Goal: Information Seeking & Learning: Learn about a topic

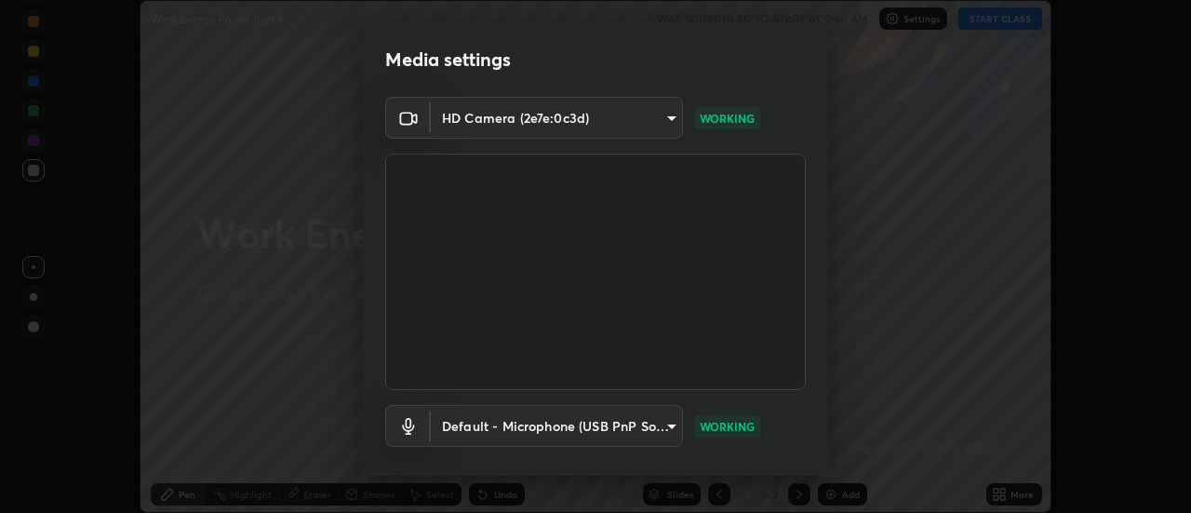
scroll to position [98, 0]
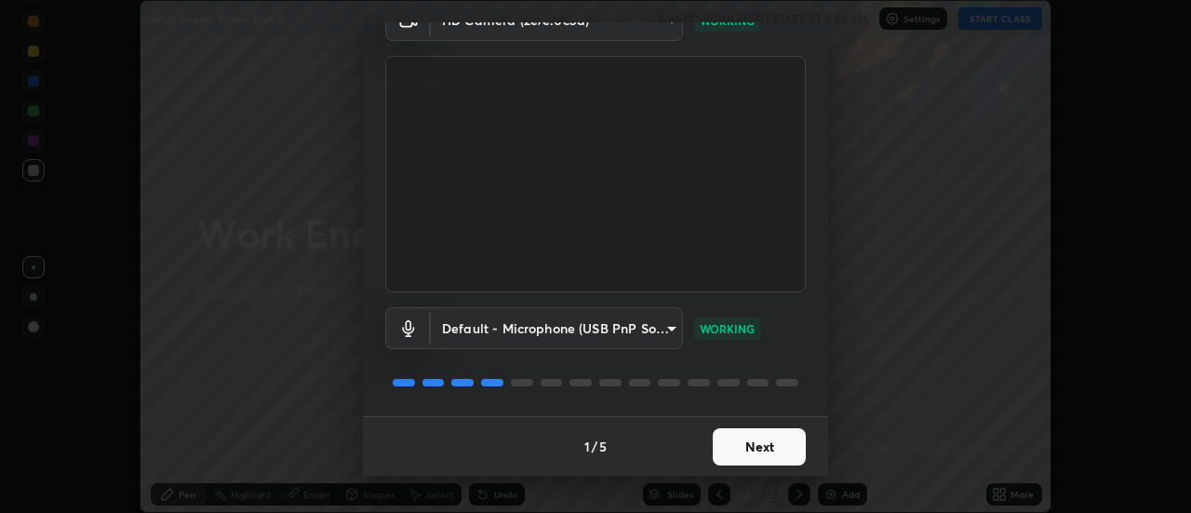
click at [737, 443] on button "Next" at bounding box center [759, 446] width 93 height 37
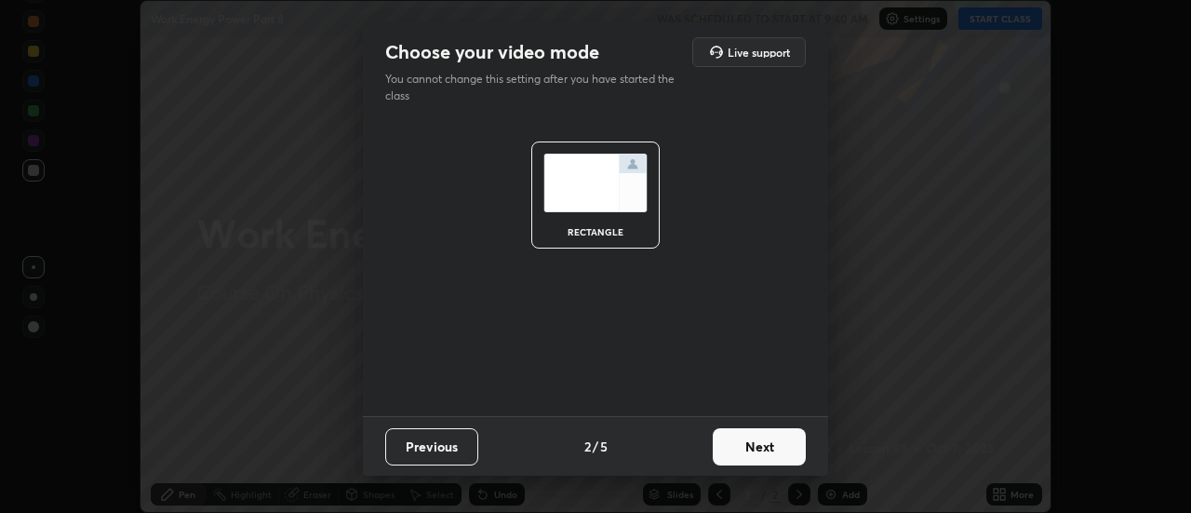
click at [738, 437] on button "Next" at bounding box center [759, 446] width 93 height 37
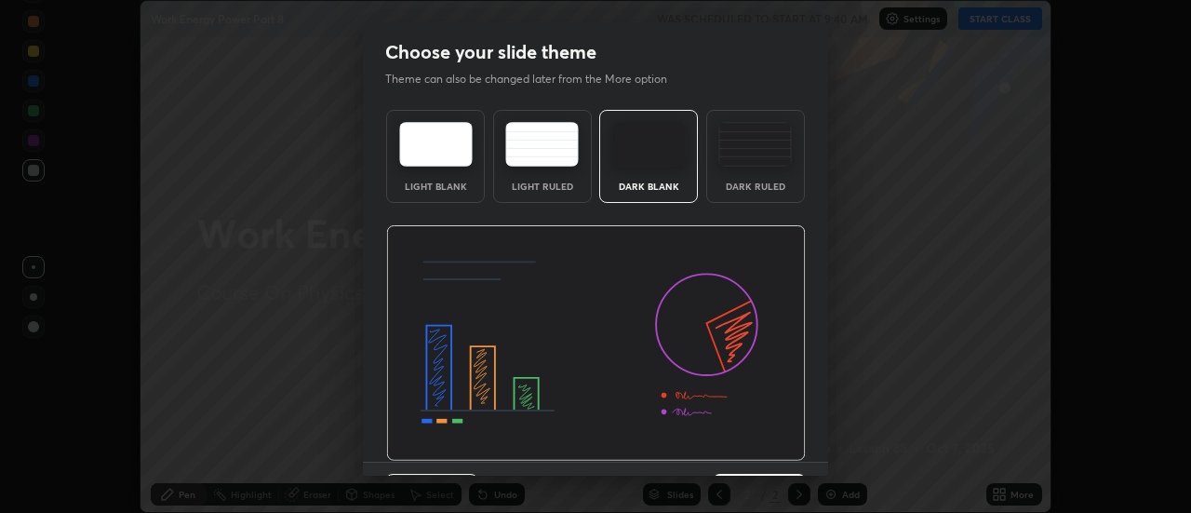
scroll to position [46, 0]
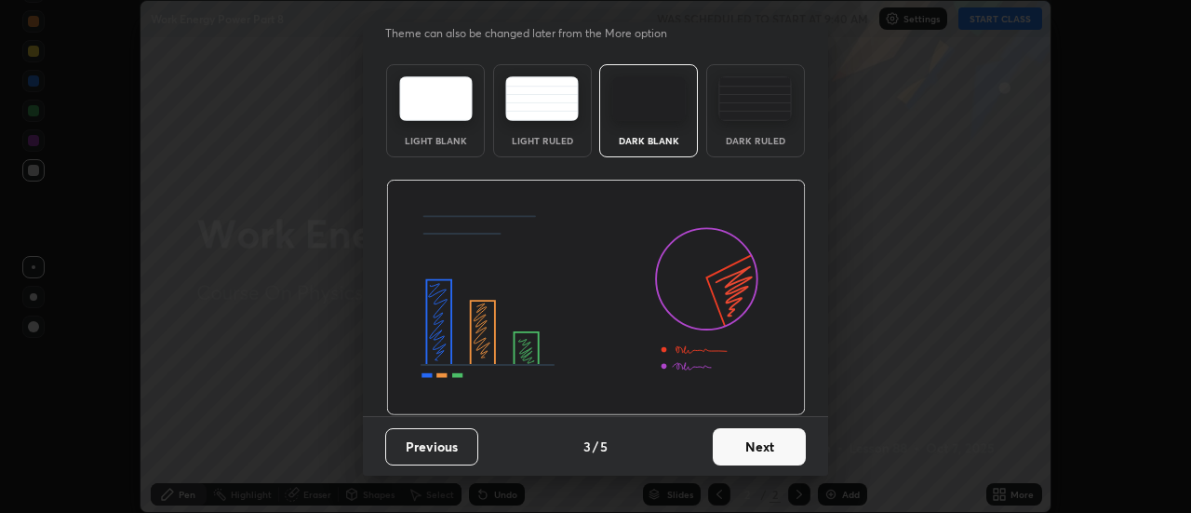
click at [746, 451] on button "Next" at bounding box center [759, 446] width 93 height 37
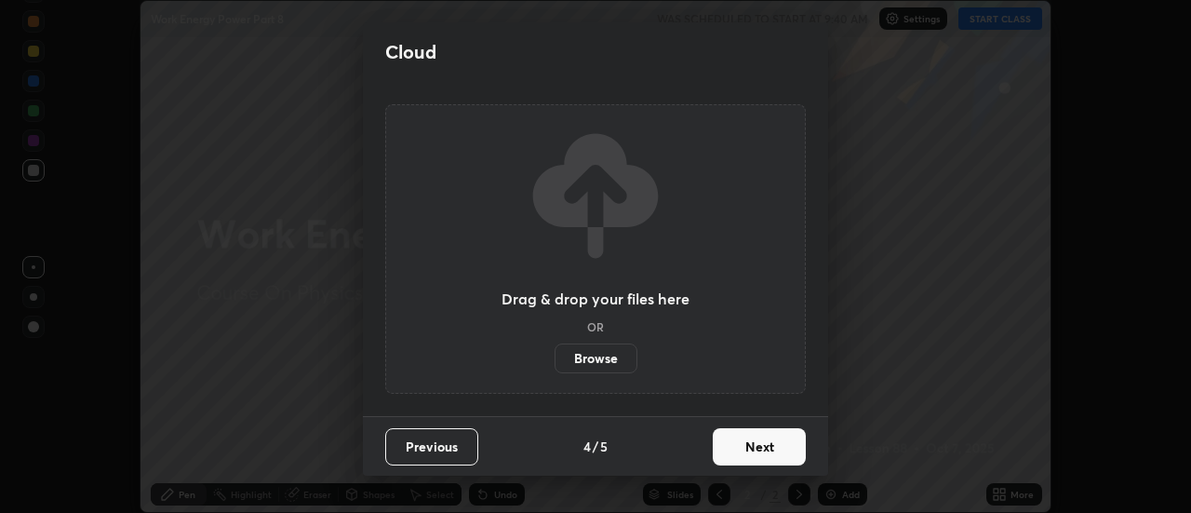
click at [748, 445] on button "Next" at bounding box center [759, 446] width 93 height 37
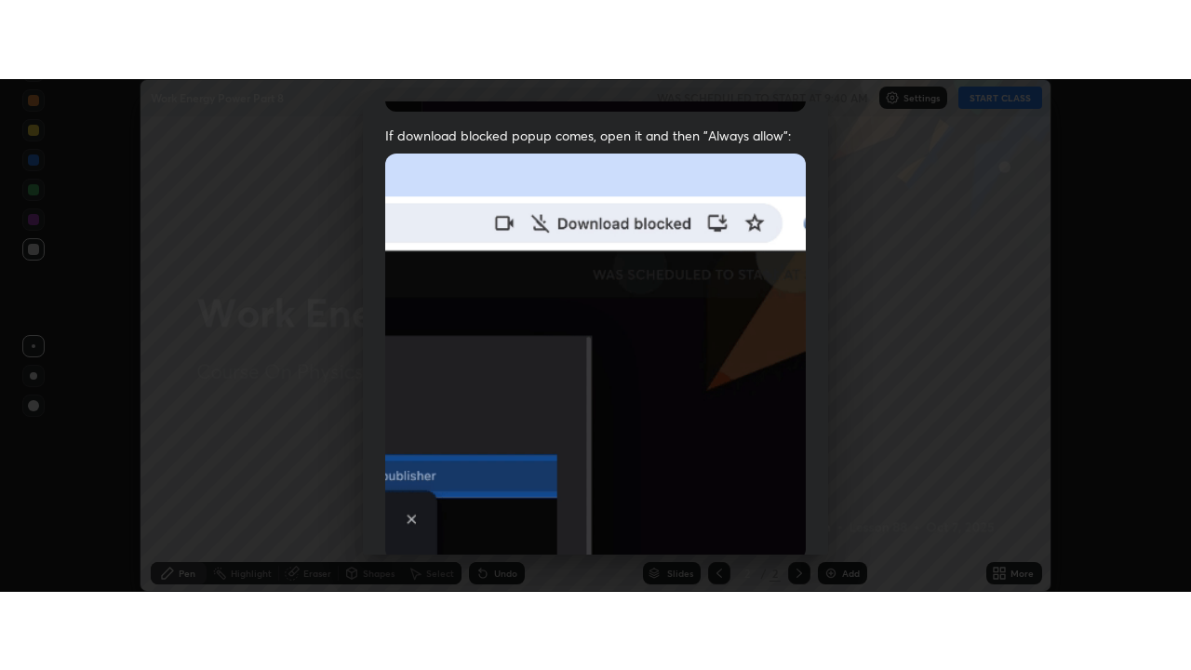
scroll to position [477, 0]
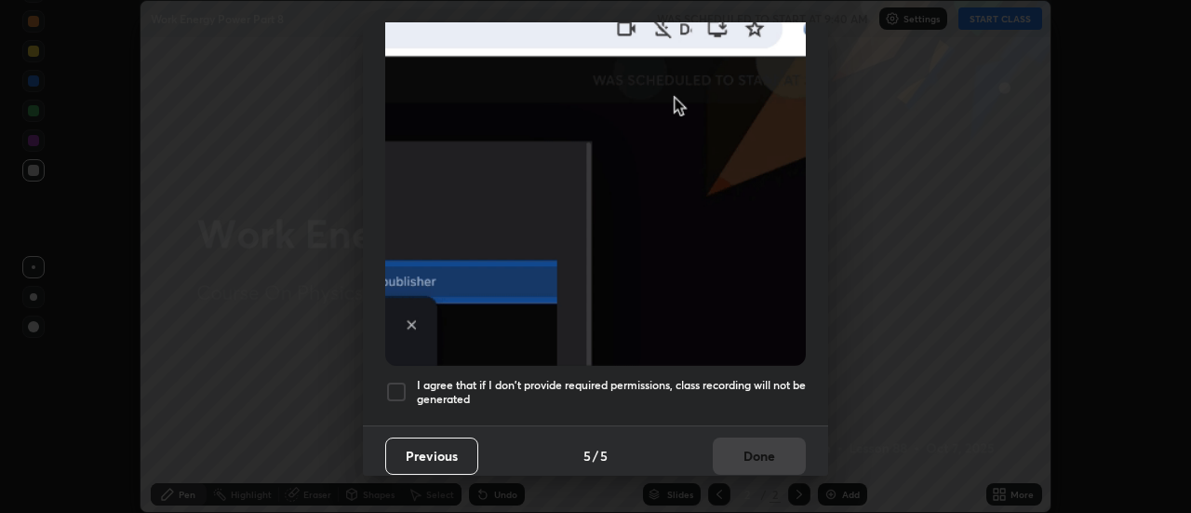
click at [710, 378] on h5 "I agree that if I don't provide required permissions, class recording will not …" at bounding box center [611, 392] width 389 height 29
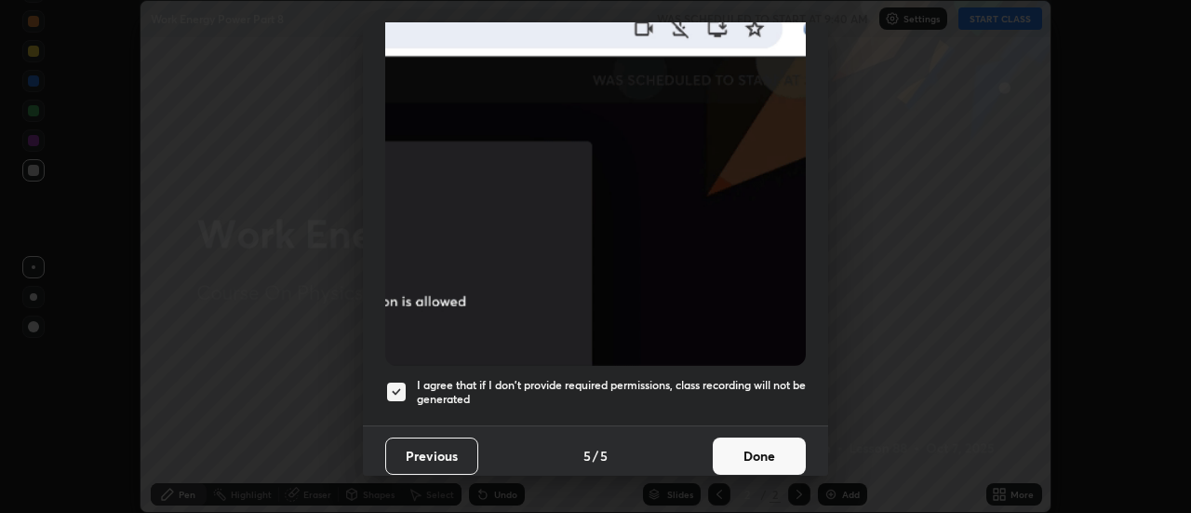
click at [735, 437] on button "Done" at bounding box center [759, 455] width 93 height 37
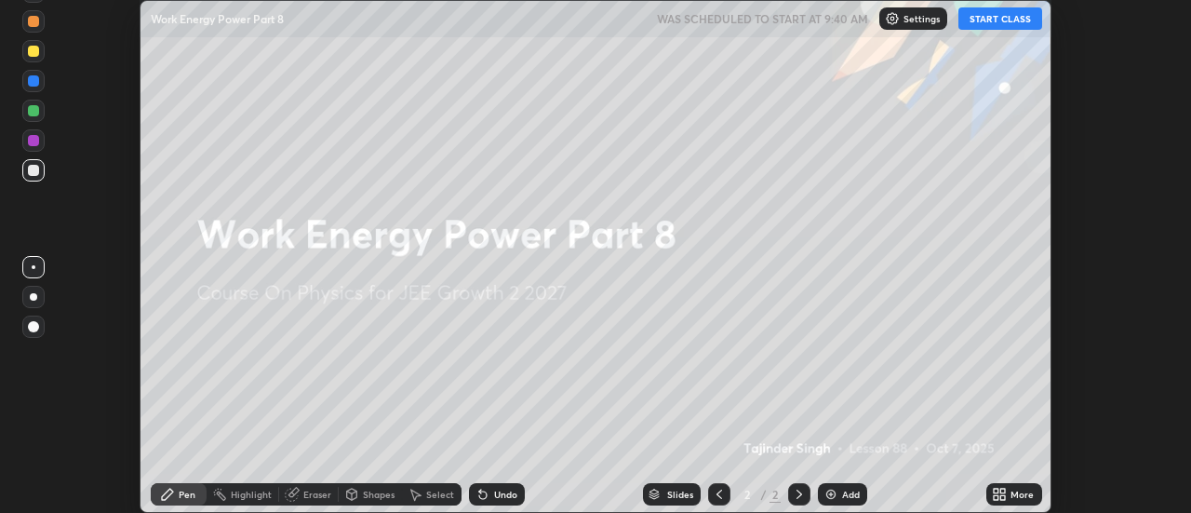
click at [987, 15] on button "START CLASS" at bounding box center [1001, 18] width 84 height 22
click at [1009, 496] on div "More" at bounding box center [1015, 494] width 56 height 22
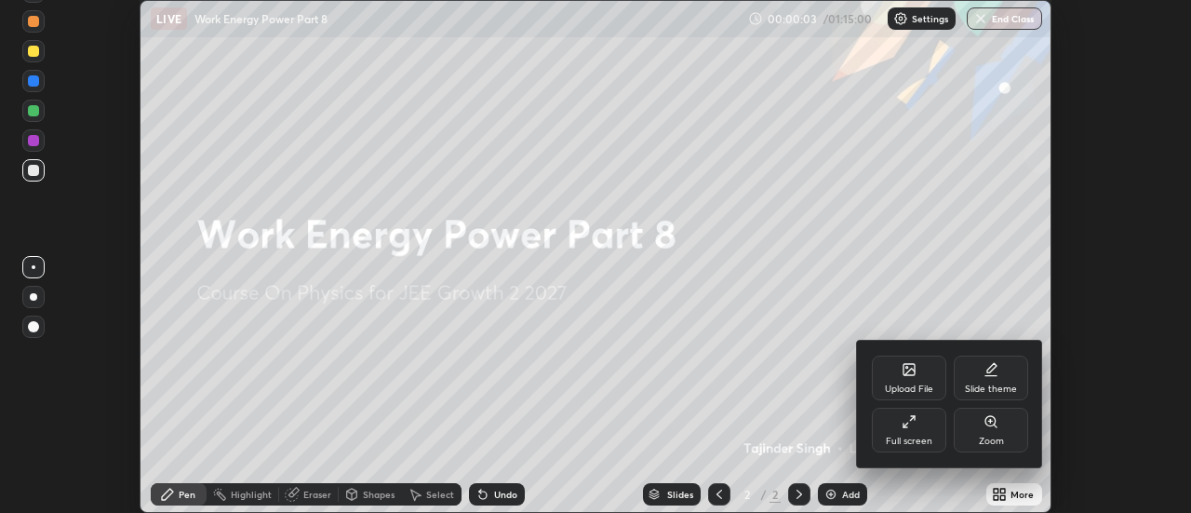
click at [890, 432] on div "Full screen" at bounding box center [909, 430] width 74 height 45
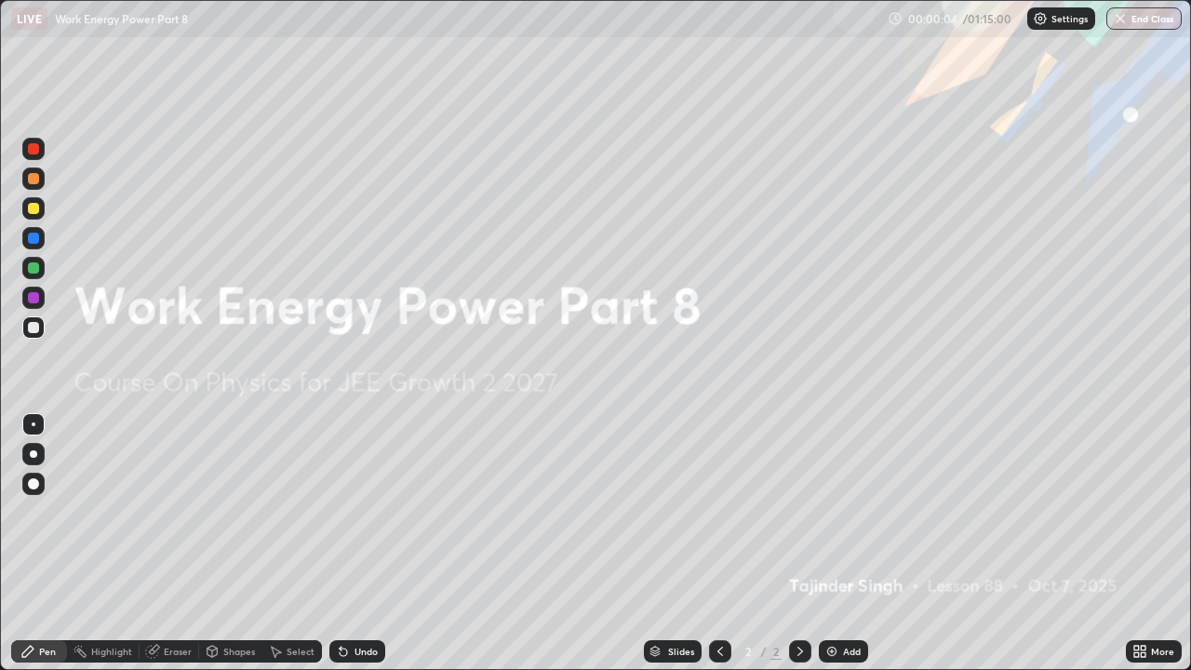
scroll to position [670, 1191]
click at [840, 512] on div "Add" at bounding box center [843, 651] width 49 height 22
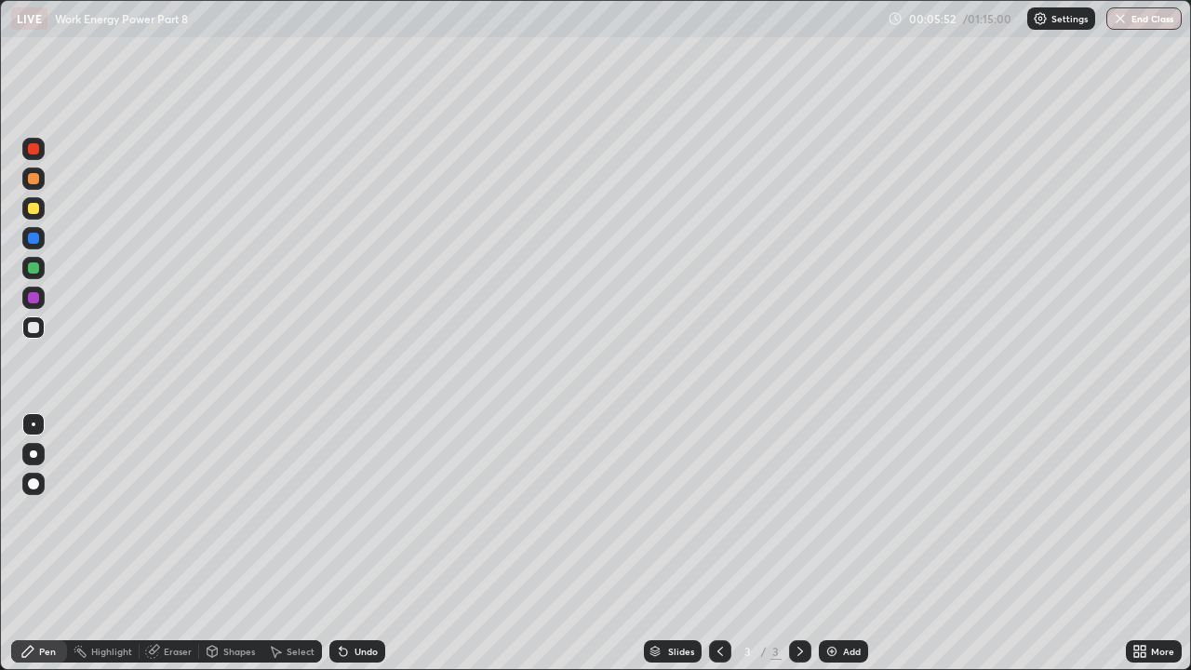
click at [352, 512] on div "Undo" at bounding box center [357, 651] width 56 height 22
click at [351, 512] on div "Undo" at bounding box center [357, 651] width 56 height 22
click at [361, 512] on div "Undo" at bounding box center [357, 651] width 56 height 22
click at [351, 512] on div "Undo" at bounding box center [357, 651] width 56 height 22
click at [33, 211] on div at bounding box center [33, 208] width 11 height 11
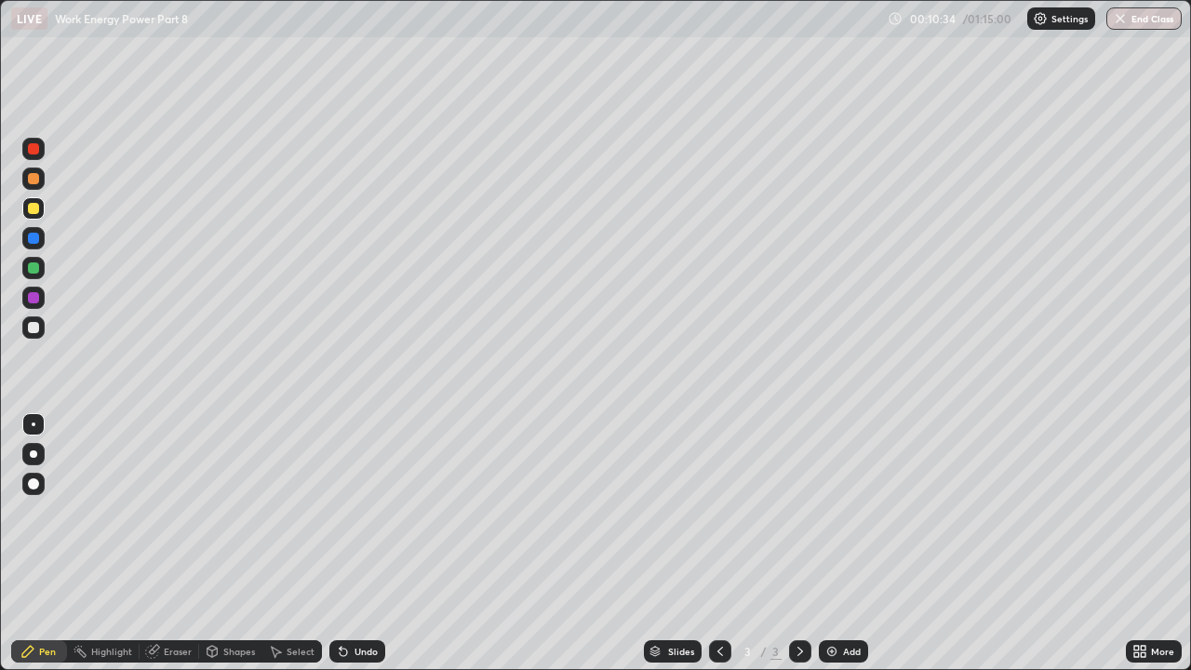
click at [364, 512] on div "Undo" at bounding box center [366, 651] width 23 height 9
click at [361, 512] on div "Undo" at bounding box center [366, 651] width 23 height 9
click at [356, 512] on div "Undo" at bounding box center [366, 651] width 23 height 9
click at [346, 512] on icon at bounding box center [343, 651] width 15 height 15
click at [350, 512] on div "Undo" at bounding box center [357, 651] width 56 height 22
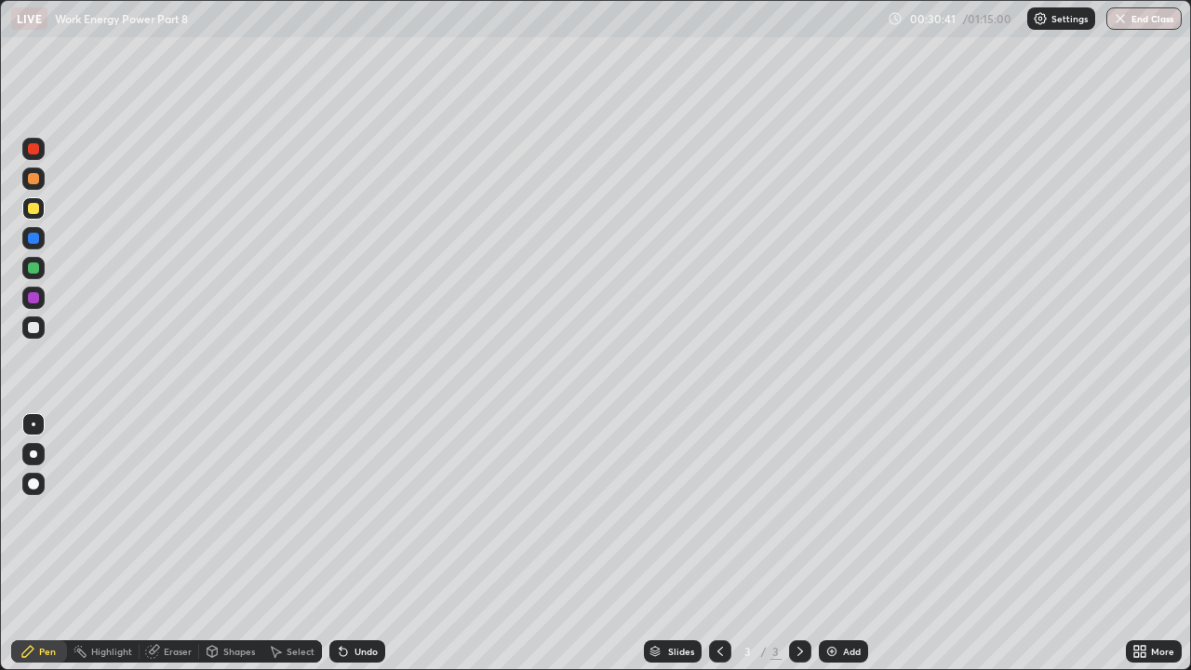
click at [841, 512] on div "Add" at bounding box center [843, 651] width 49 height 22
click at [358, 512] on div "Undo" at bounding box center [366, 651] width 23 height 9
click at [34, 329] on div at bounding box center [33, 327] width 11 height 11
click at [354, 512] on div "Undo" at bounding box center [357, 651] width 56 height 22
click at [364, 512] on div "Undo" at bounding box center [366, 651] width 23 height 9
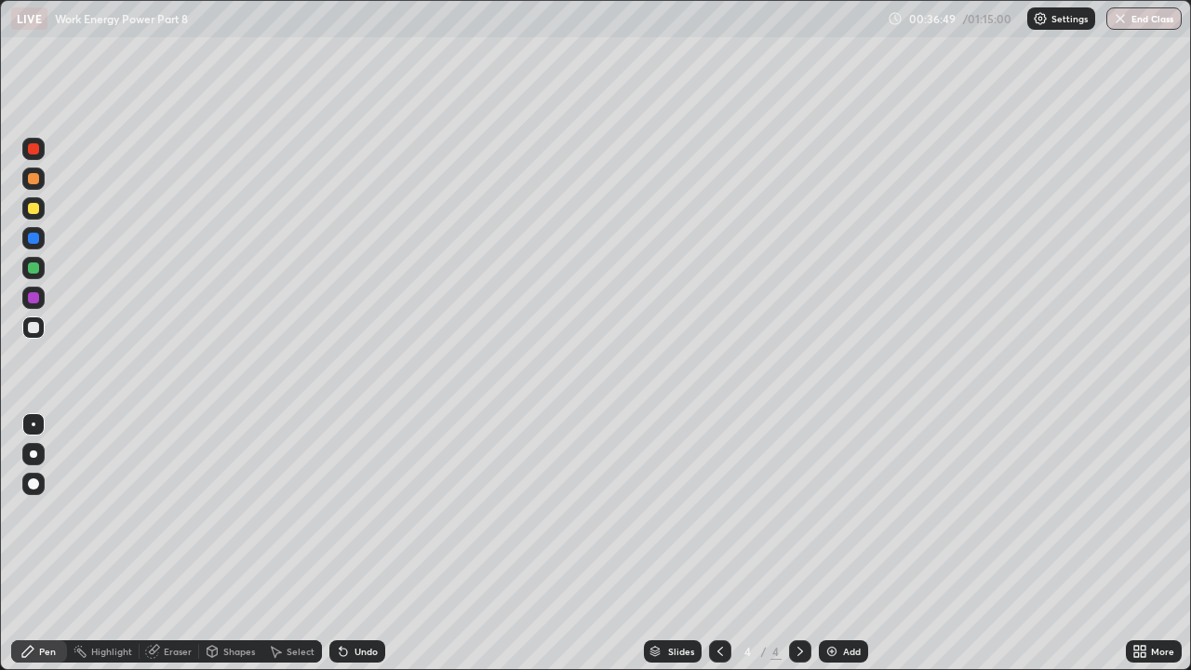
click at [365, 512] on div "Undo" at bounding box center [366, 651] width 23 height 9
click at [361, 512] on div "Undo" at bounding box center [366, 651] width 23 height 9
click at [357, 512] on div "Undo" at bounding box center [366, 651] width 23 height 9
click at [355, 512] on div "Undo" at bounding box center [366, 651] width 23 height 9
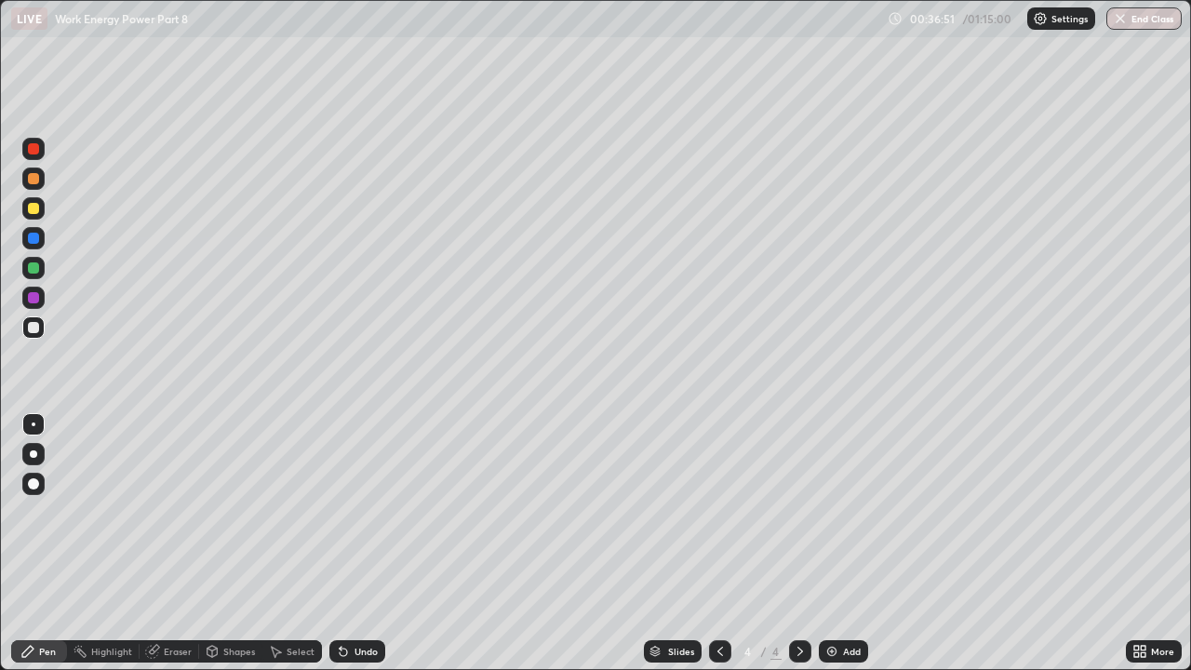
click at [355, 512] on div "Undo" at bounding box center [366, 651] width 23 height 9
click at [356, 512] on div "Undo" at bounding box center [366, 651] width 23 height 9
click at [363, 512] on div "Undo" at bounding box center [366, 651] width 23 height 9
click at [360, 512] on div "Undo" at bounding box center [366, 651] width 23 height 9
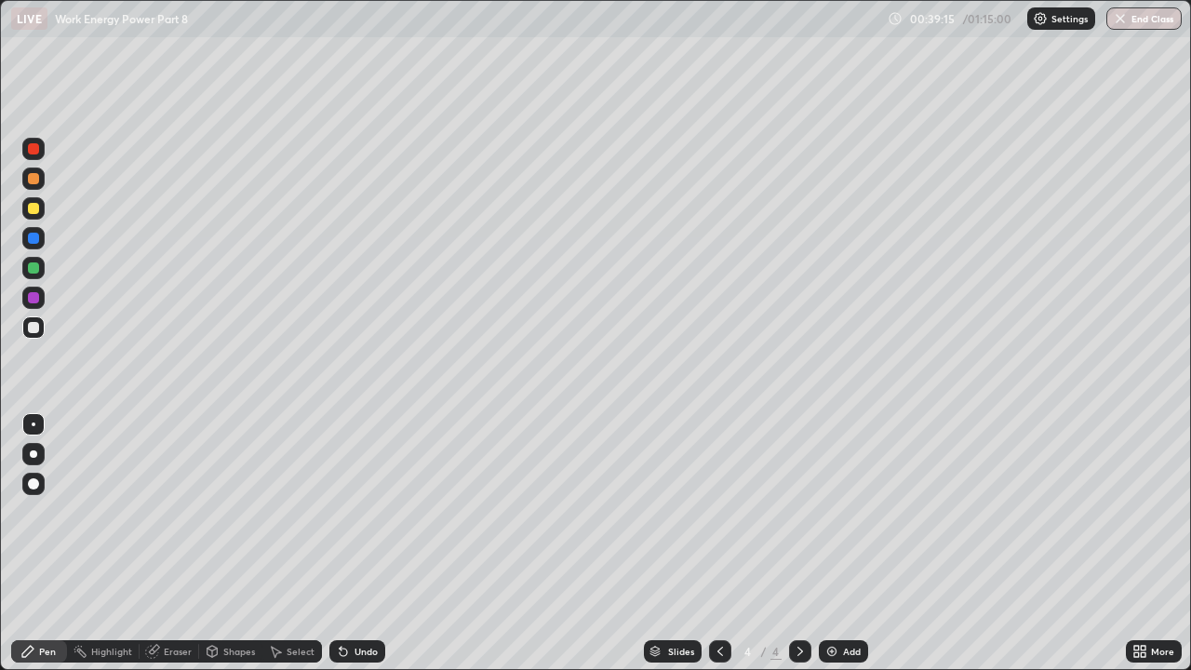
click at [361, 512] on div "Undo" at bounding box center [366, 651] width 23 height 9
click at [363, 512] on div "Undo" at bounding box center [366, 651] width 23 height 9
click at [364, 512] on div "Undo" at bounding box center [366, 651] width 23 height 9
click at [354, 512] on div "Undo" at bounding box center [357, 651] width 56 height 22
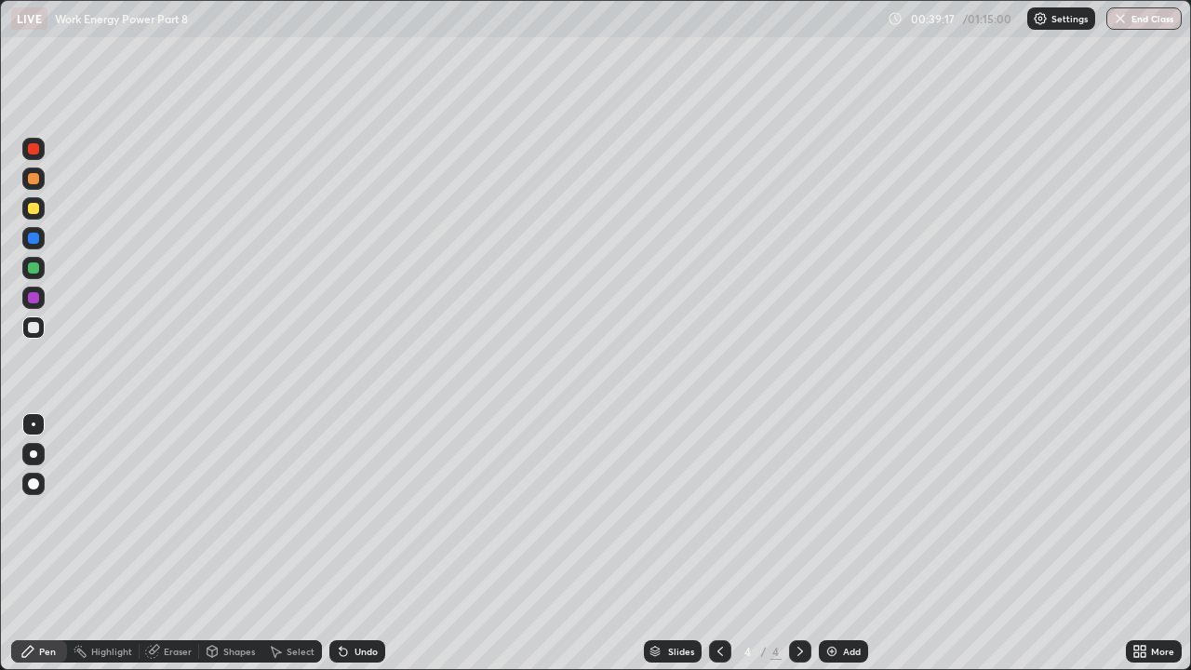
click at [354, 512] on div "Undo" at bounding box center [357, 651] width 56 height 22
click at [349, 512] on div "Undo" at bounding box center [357, 651] width 56 height 22
click at [351, 512] on div "Undo" at bounding box center [357, 651] width 56 height 22
click at [355, 512] on div "Undo" at bounding box center [366, 651] width 23 height 9
click at [360, 512] on div "Undo" at bounding box center [366, 651] width 23 height 9
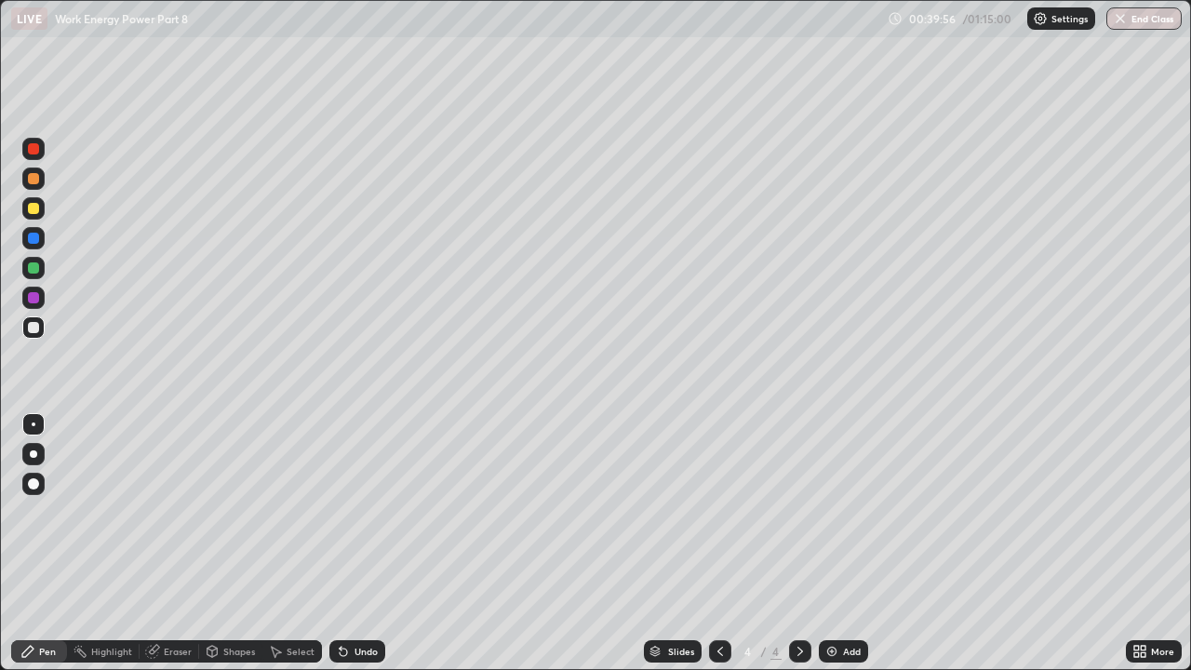
click at [843, 512] on div "Add" at bounding box center [852, 651] width 18 height 9
click at [33, 208] on div at bounding box center [33, 208] width 11 height 11
click at [356, 512] on div "Undo" at bounding box center [366, 651] width 23 height 9
click at [357, 512] on div "Undo" at bounding box center [366, 651] width 23 height 9
click at [34, 331] on div at bounding box center [33, 327] width 11 height 11
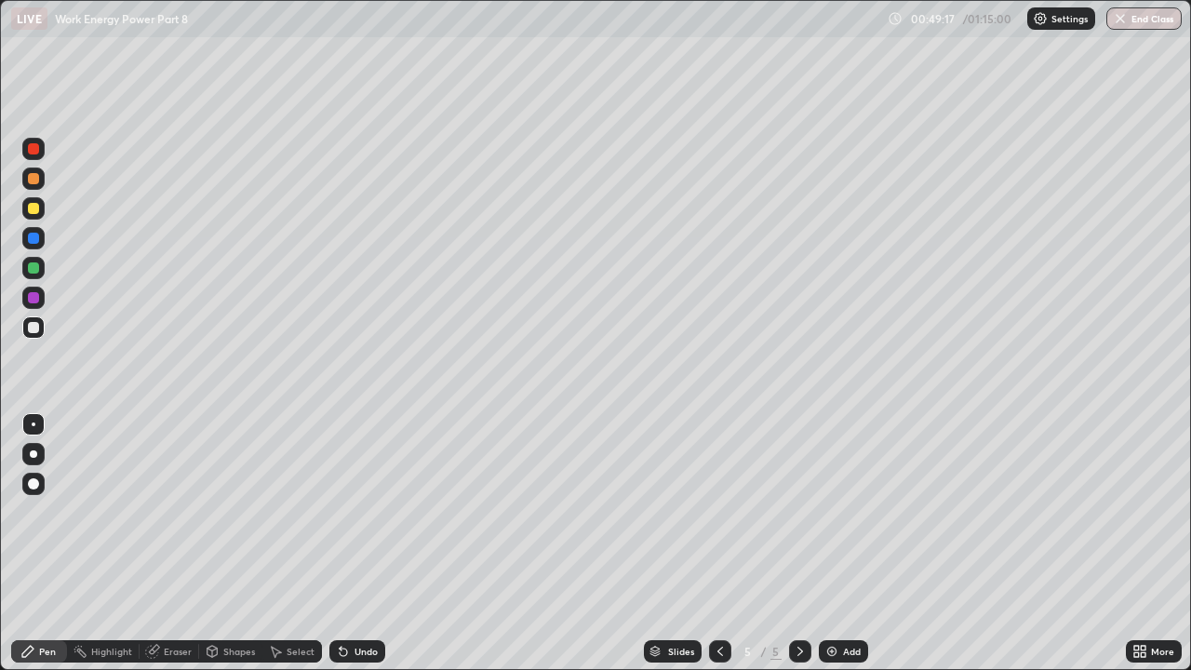
click at [361, 512] on div "Undo" at bounding box center [366, 651] width 23 height 9
click at [359, 512] on div "Undo" at bounding box center [357, 651] width 56 height 22
click at [356, 512] on div "Undo" at bounding box center [357, 651] width 56 height 22
click at [349, 512] on div "Undo" at bounding box center [357, 651] width 56 height 22
click at [355, 512] on div "Undo" at bounding box center [366, 651] width 23 height 9
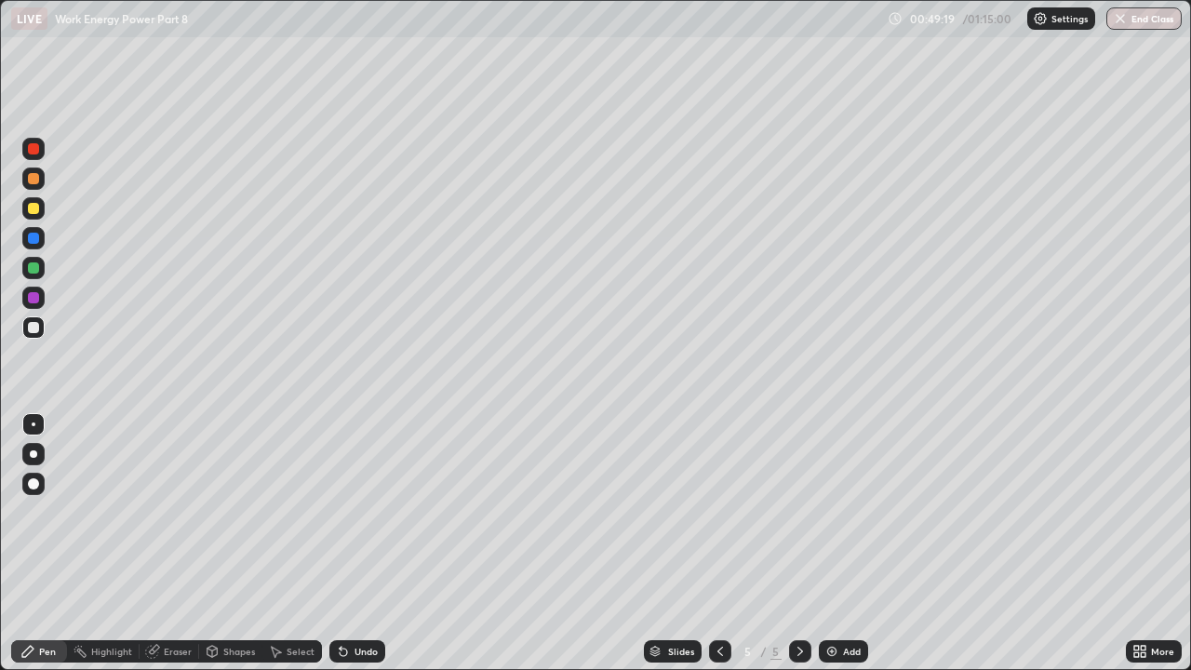
click at [350, 512] on div "Undo" at bounding box center [357, 651] width 56 height 22
click at [30, 331] on div at bounding box center [33, 327] width 11 height 11
click at [32, 298] on div at bounding box center [33, 297] width 11 height 11
click at [361, 512] on div "Undo" at bounding box center [357, 651] width 56 height 22
click at [831, 512] on img at bounding box center [832, 651] width 15 height 15
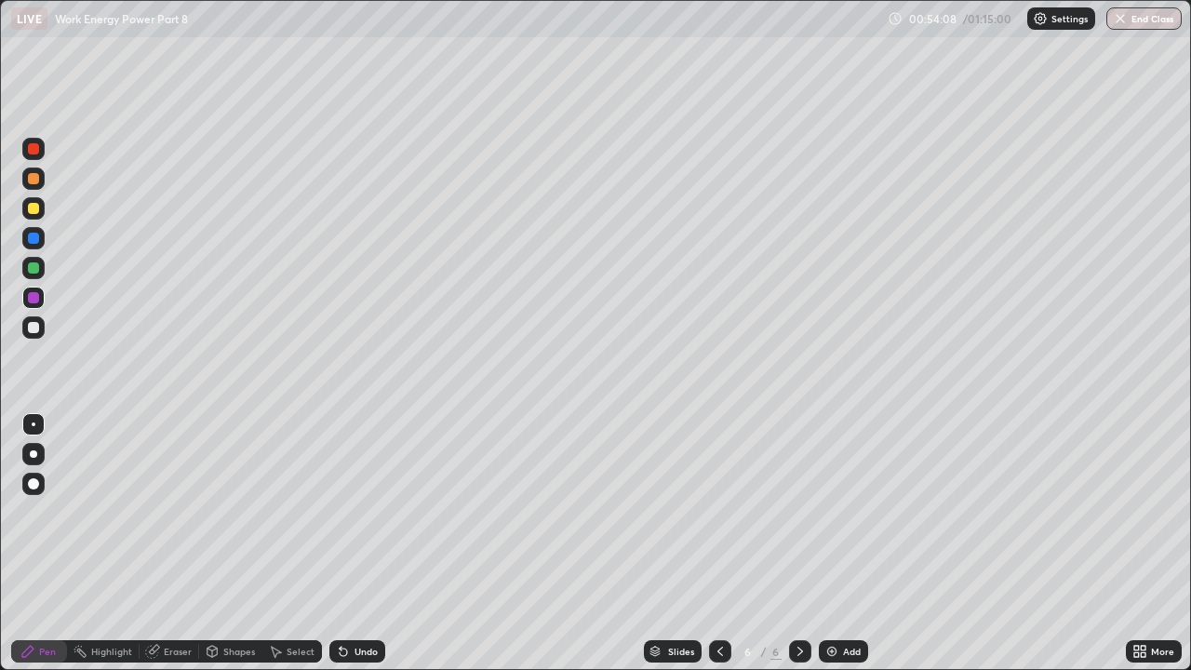
click at [34, 329] on div at bounding box center [33, 327] width 11 height 11
click at [360, 512] on div "Undo" at bounding box center [366, 651] width 23 height 9
click at [363, 512] on div "Undo" at bounding box center [357, 651] width 56 height 22
click at [353, 512] on div "Undo" at bounding box center [357, 651] width 56 height 22
click at [355, 512] on div "Undo" at bounding box center [366, 651] width 23 height 9
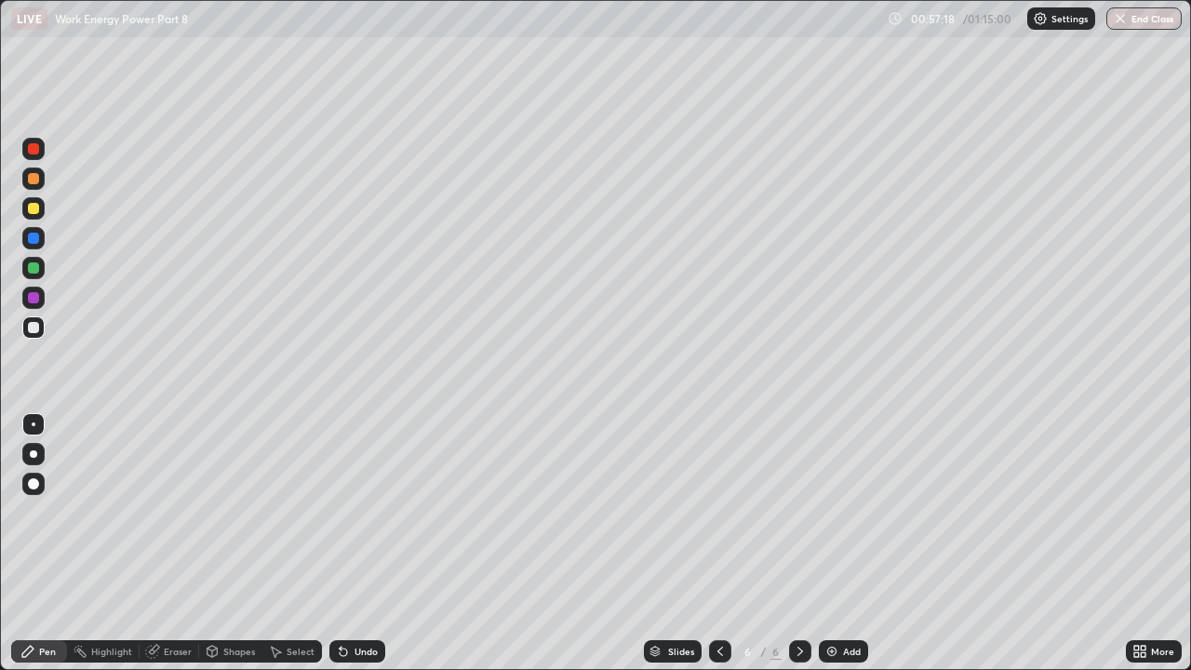
click at [355, 512] on div "Undo" at bounding box center [366, 651] width 23 height 9
click at [356, 512] on div "Undo" at bounding box center [366, 651] width 23 height 9
click at [355, 512] on div "Undo" at bounding box center [366, 651] width 23 height 9
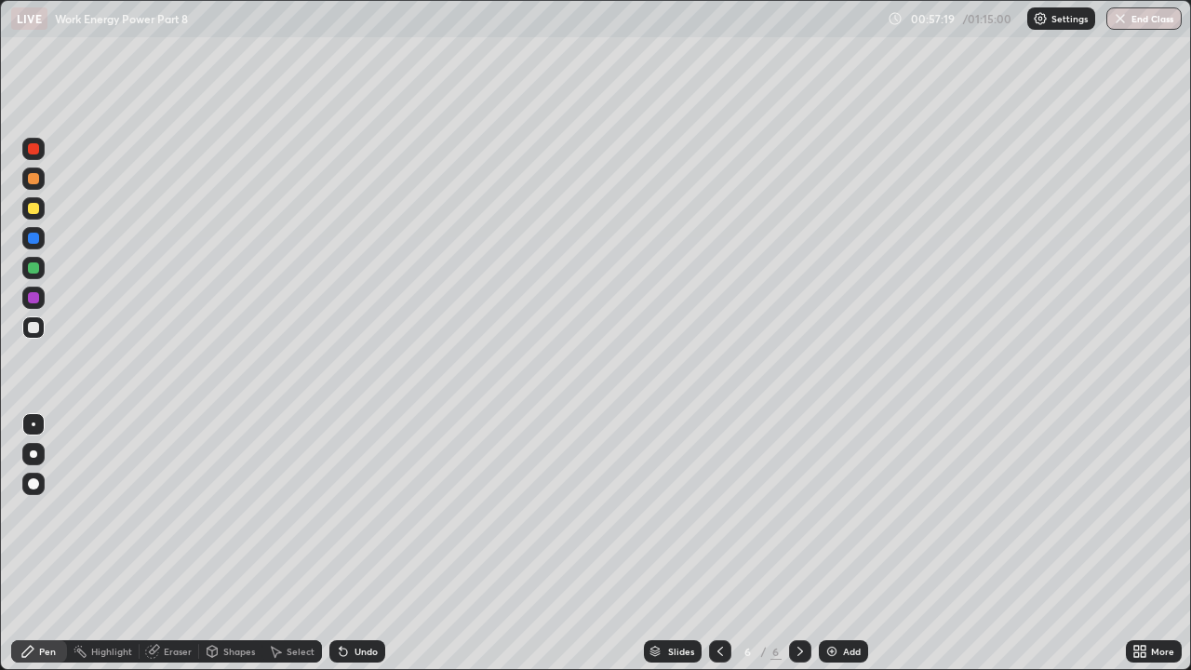
click at [355, 512] on div "Undo" at bounding box center [366, 651] width 23 height 9
click at [350, 512] on div "Undo" at bounding box center [357, 651] width 56 height 22
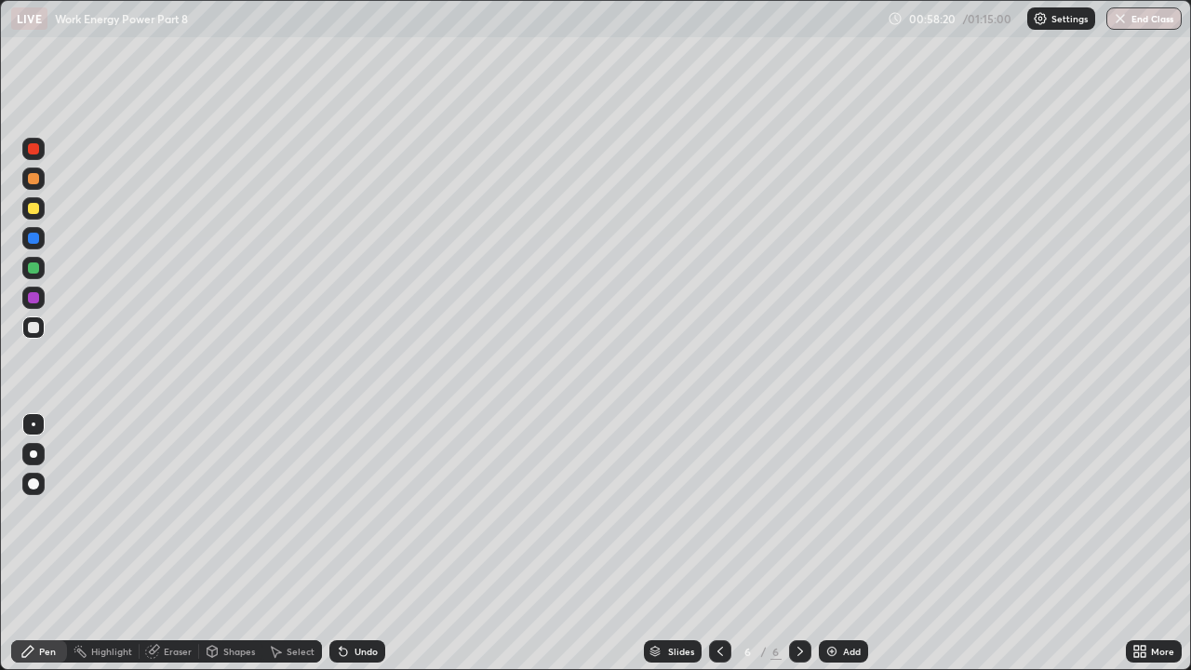
click at [37, 208] on div at bounding box center [33, 208] width 11 height 11
click at [356, 512] on div "Undo" at bounding box center [357, 651] width 56 height 22
click at [354, 512] on div "Undo" at bounding box center [357, 651] width 56 height 22
click at [357, 512] on div "Undo" at bounding box center [366, 651] width 23 height 9
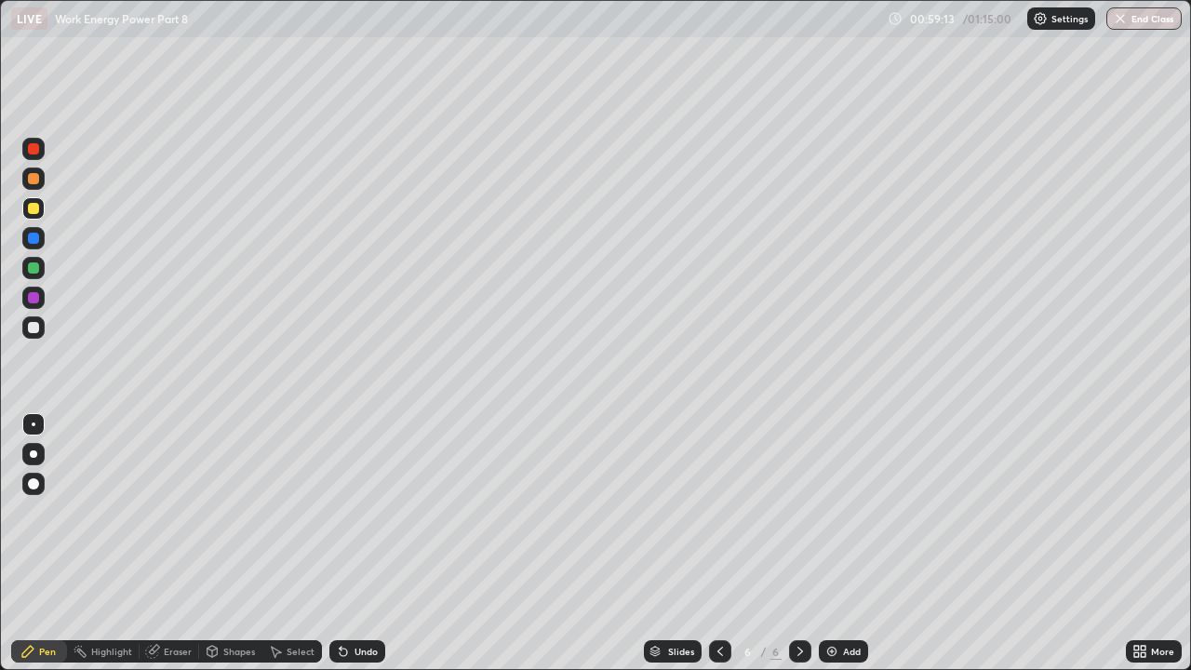
click at [356, 512] on div "Undo" at bounding box center [357, 651] width 56 height 22
click at [357, 512] on div "Undo" at bounding box center [366, 651] width 23 height 9
click at [354, 512] on div "Undo" at bounding box center [357, 651] width 56 height 22
click at [356, 512] on div "Undo" at bounding box center [357, 651] width 56 height 22
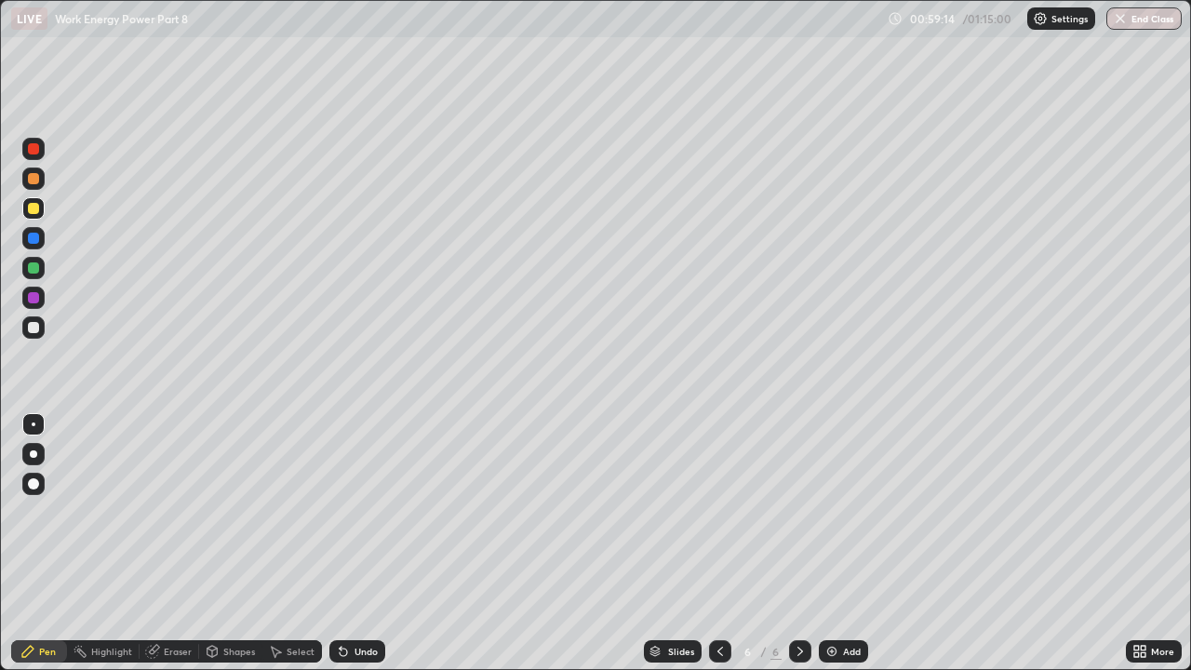
click at [351, 512] on div "Undo" at bounding box center [357, 651] width 56 height 22
click at [350, 512] on div "Undo" at bounding box center [357, 651] width 56 height 22
click at [354, 512] on div "Undo" at bounding box center [357, 651] width 56 height 22
click at [353, 512] on div "Undo" at bounding box center [357, 651] width 56 height 22
click at [351, 512] on div "Undo" at bounding box center [357, 651] width 56 height 22
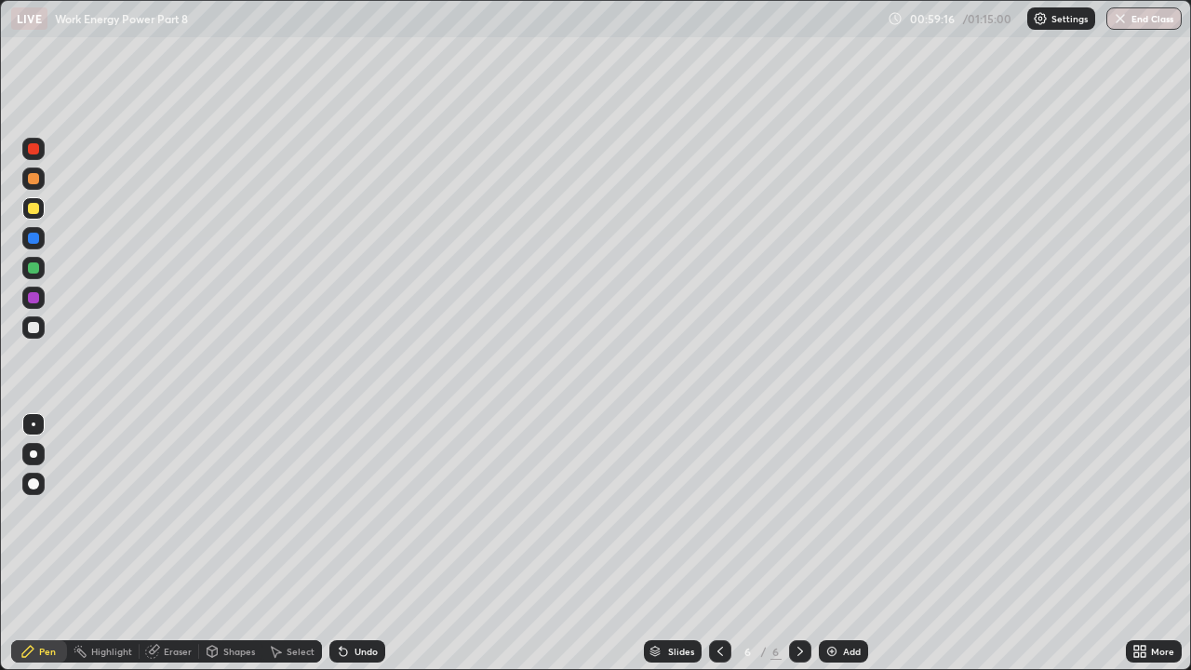
click at [352, 512] on div "Undo" at bounding box center [357, 651] width 56 height 22
click at [354, 512] on div "Undo" at bounding box center [357, 651] width 56 height 22
click at [31, 327] on div at bounding box center [33, 327] width 11 height 11
click at [357, 512] on div "Undo" at bounding box center [357, 651] width 56 height 22
click at [38, 217] on div at bounding box center [33, 208] width 22 height 22
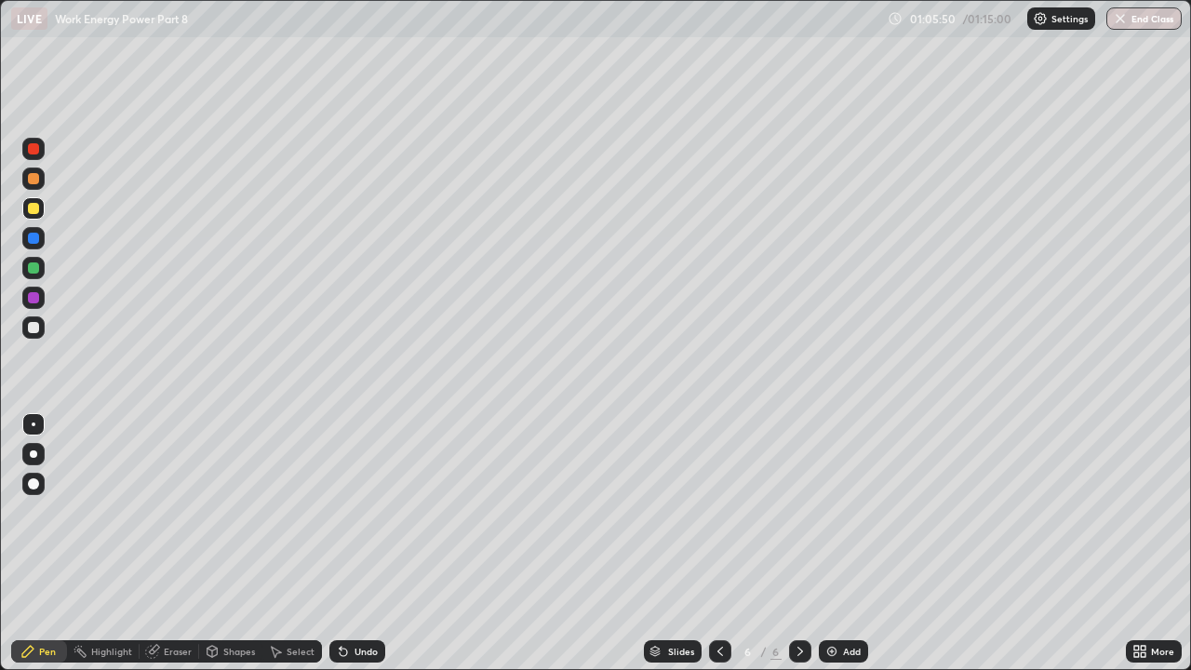
click at [30, 266] on div at bounding box center [33, 267] width 11 height 11
click at [845, 512] on div "Add" at bounding box center [843, 651] width 49 height 22
click at [33, 325] on div at bounding box center [33, 327] width 11 height 11
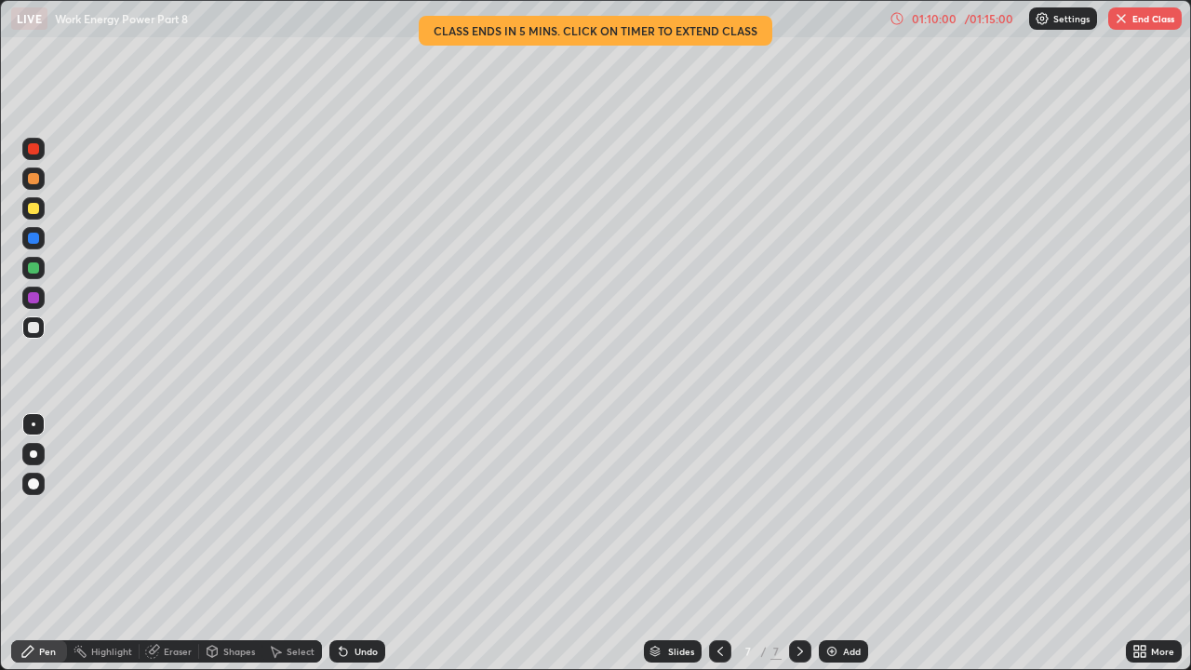
click at [1137, 20] on button "End Class" at bounding box center [1145, 18] width 74 height 22
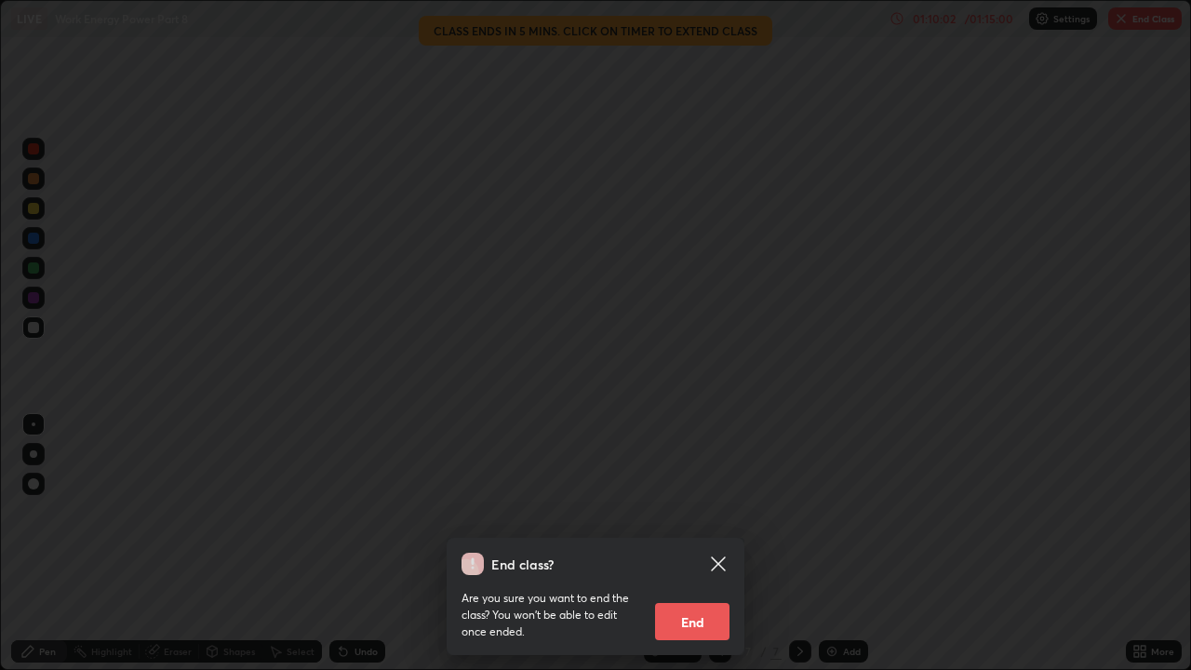
click at [702, 512] on button "End" at bounding box center [692, 621] width 74 height 37
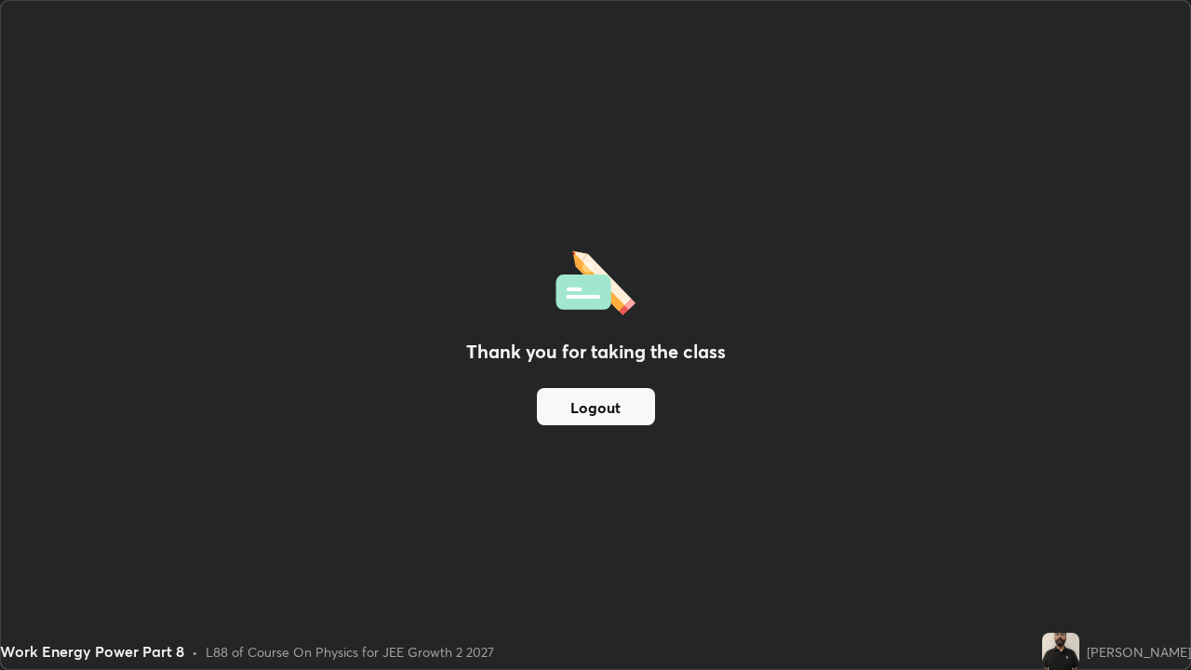
click at [967, 286] on div "Thank you for taking the class Logout" at bounding box center [595, 335] width 1189 height 668
